Goal: Information Seeking & Learning: Learn about a topic

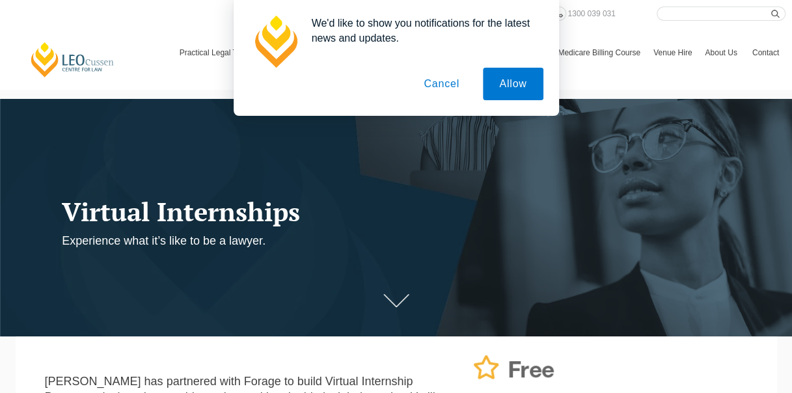
click at [423, 83] on button "Cancel" at bounding box center [441, 84] width 68 height 33
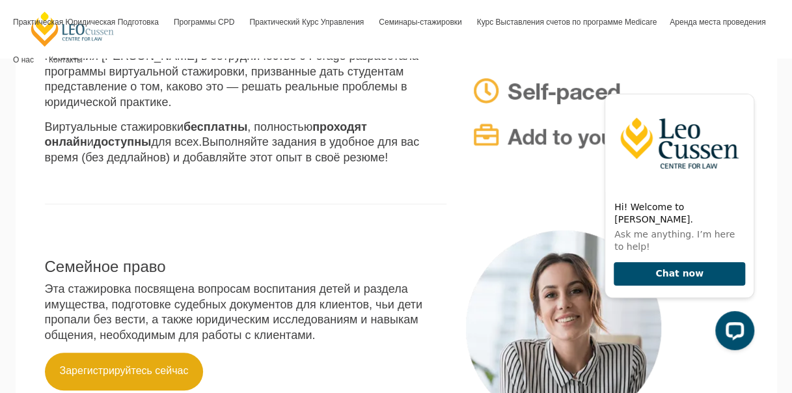
scroll to position [433, 0]
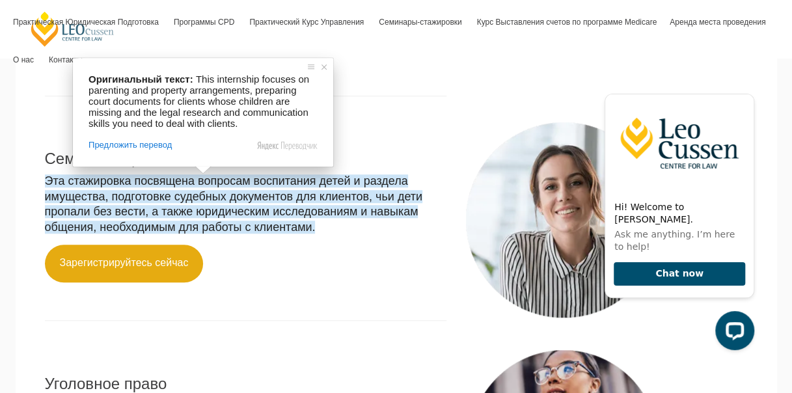
click at [291, 302] on p at bounding box center [245, 299] width 401 height 15
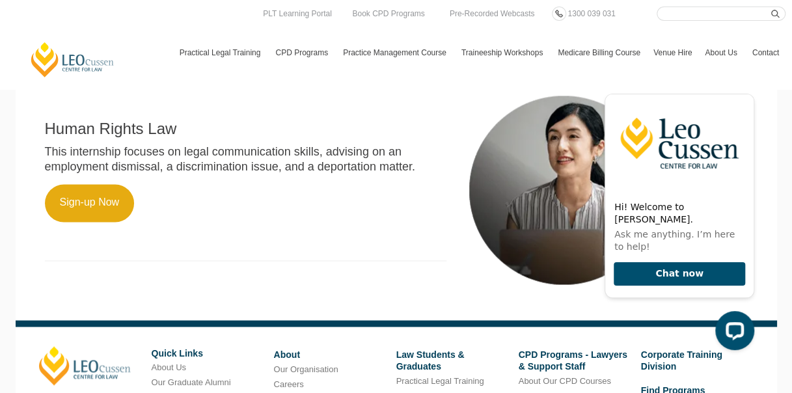
scroll to position [836, 0]
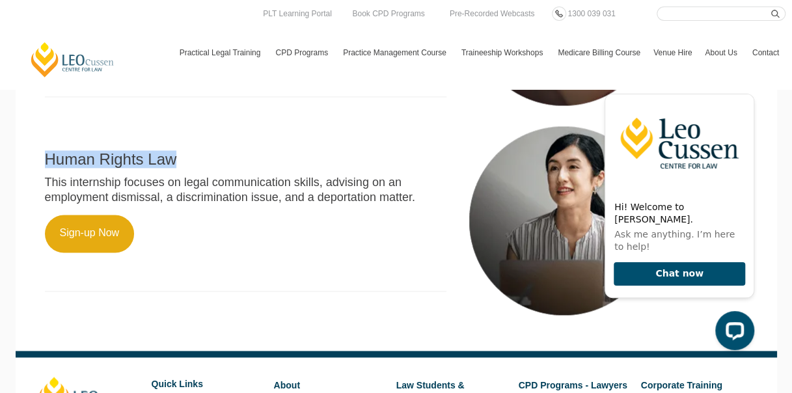
drag, startPoint x: 82, startPoint y: 168, endPoint x: 12, endPoint y: 168, distance: 70.2
copy ya-tr-span "Human Rights Law"
